Goal: Transaction & Acquisition: Purchase product/service

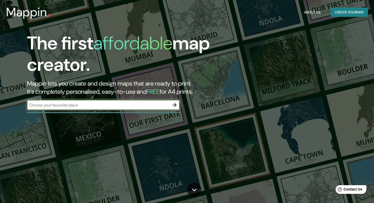
click at [96, 104] on input "text" at bounding box center [98, 105] width 142 height 6
paste input "47°37'19.2"N 122°19'15.6"W"
type input "47°37'19.2"N 122°19'15.6"W"
click at [174, 105] on icon "button" at bounding box center [174, 105] width 6 height 6
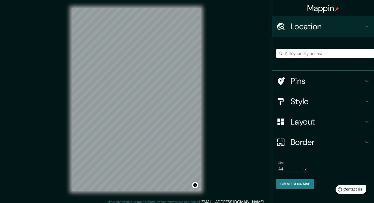
click at [303, 53] on input "Pick your city or area" at bounding box center [325, 53] width 98 height 9
paste input "321 Broadway E, Seattle, WA 98102"
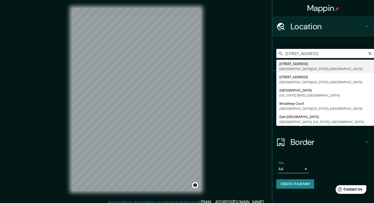
type input "321 Broadway East, Seattle, Washington 98102, Estados Unidos"
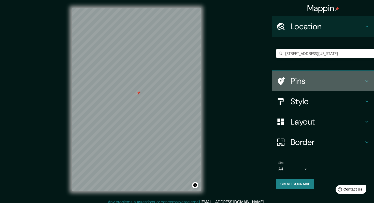
click at [332, 82] on h4 "Pins" at bounding box center [326, 81] width 73 height 10
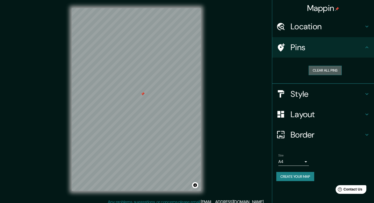
click at [318, 69] on button "Clear all pins" at bounding box center [324, 70] width 33 height 9
click at [312, 96] on h4 "Style" at bounding box center [326, 94] width 73 height 10
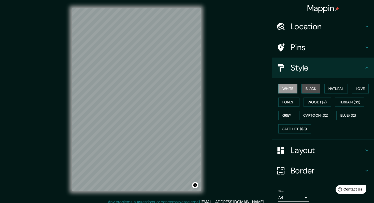
click at [313, 89] on button "Black" at bounding box center [310, 88] width 19 height 9
click at [288, 88] on button "White" at bounding box center [287, 88] width 19 height 9
click at [340, 88] on button "Natural" at bounding box center [335, 88] width 23 height 9
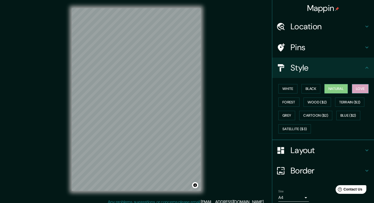
click at [362, 89] on button "Love" at bounding box center [360, 88] width 17 height 9
click at [288, 103] on button "Forest" at bounding box center [288, 101] width 21 height 9
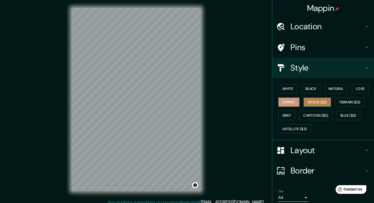
click at [312, 101] on button "Wood ($2)" at bounding box center [316, 101] width 27 height 9
click at [286, 116] on button "Grey" at bounding box center [286, 115] width 17 height 9
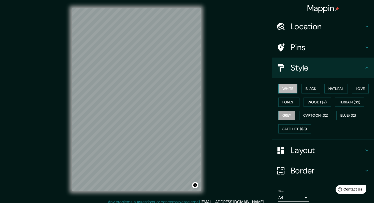
click at [289, 87] on button "White" at bounding box center [287, 88] width 19 height 9
click at [306, 147] on h4 "Layout" at bounding box center [326, 150] width 73 height 10
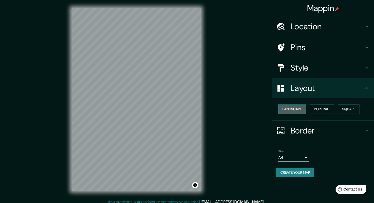
click at [293, 109] on button "Landscape" at bounding box center [291, 108] width 27 height 9
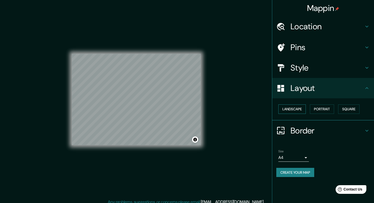
click at [293, 109] on button "Landscape" at bounding box center [291, 108] width 27 height 9
click at [322, 109] on button "Portrait" at bounding box center [322, 108] width 24 height 9
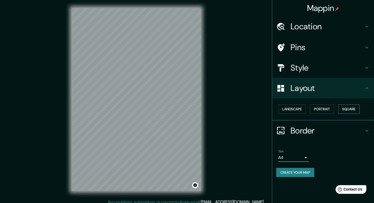
click at [355, 109] on button "Square" at bounding box center [348, 108] width 21 height 9
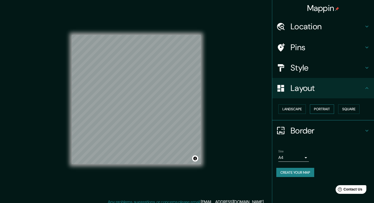
click at [329, 109] on button "Portrait" at bounding box center [322, 108] width 24 height 9
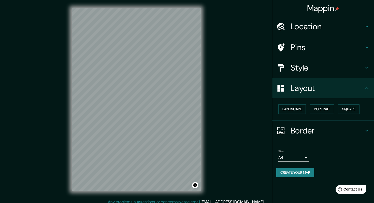
click at [314, 31] on h4 "Location" at bounding box center [326, 26] width 73 height 10
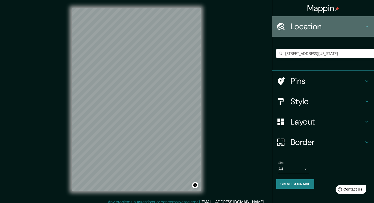
click at [314, 29] on h4 "Location" at bounding box center [326, 26] width 73 height 10
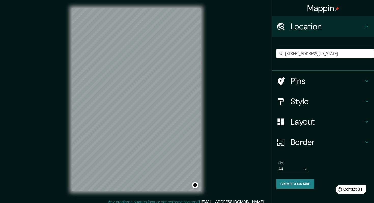
scroll to position [4, 0]
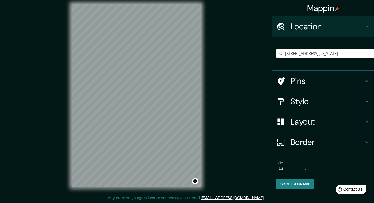
click at [297, 185] on button "Create your map" at bounding box center [295, 183] width 38 height 9
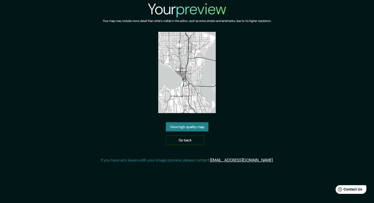
click at [181, 126] on link "View high quality map" at bounding box center [187, 126] width 42 height 9
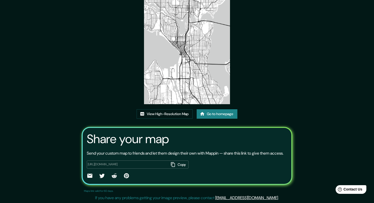
scroll to position [46, 0]
click at [166, 109] on link "View High-Resolution Map" at bounding box center [165, 113] width 56 height 9
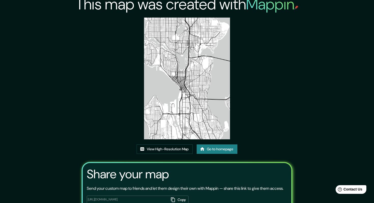
scroll to position [5, 0]
